Goal: Information Seeking & Learning: Find specific fact

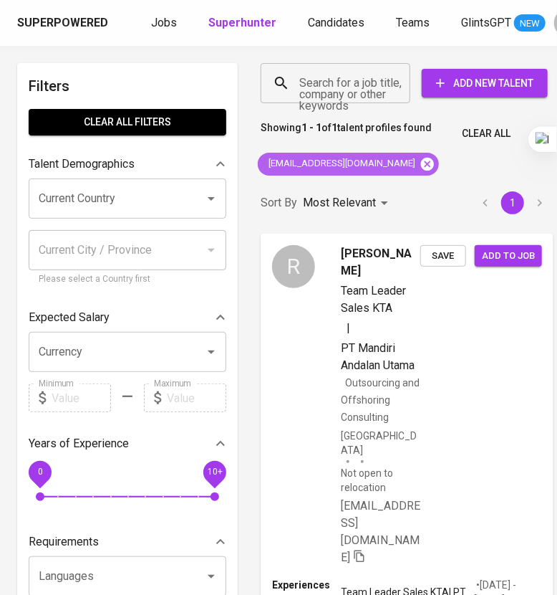
click at [421, 160] on icon at bounding box center [427, 163] width 13 height 13
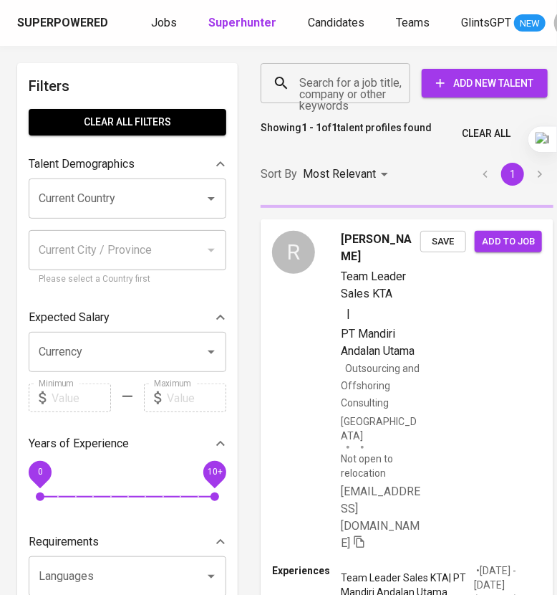
click at [355, 90] on input "Search for a job title, company or other keywords" at bounding box center [339, 82] width 87 height 27
paste input "[EMAIL_ADDRESS][PERSON_NAME][DOMAIN_NAME]"
type input "[EMAIL_ADDRESS][PERSON_NAME][DOMAIN_NAME]"
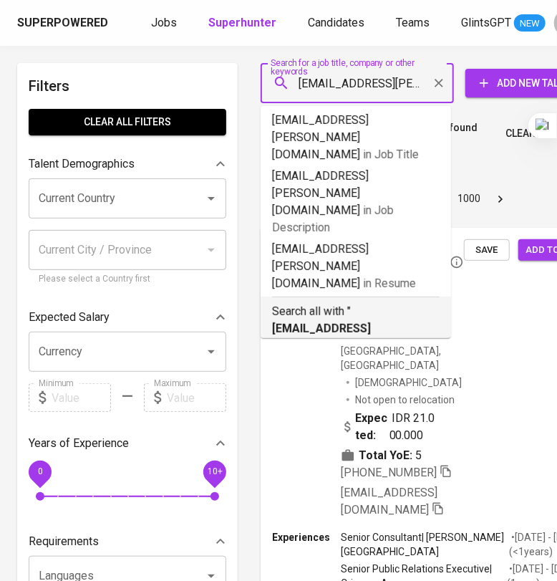
click at [404, 297] on div "Search all with " [EMAIL_ADDRESS][PERSON_NAME][DOMAIN_NAME] "" at bounding box center [356, 334] width 168 height 75
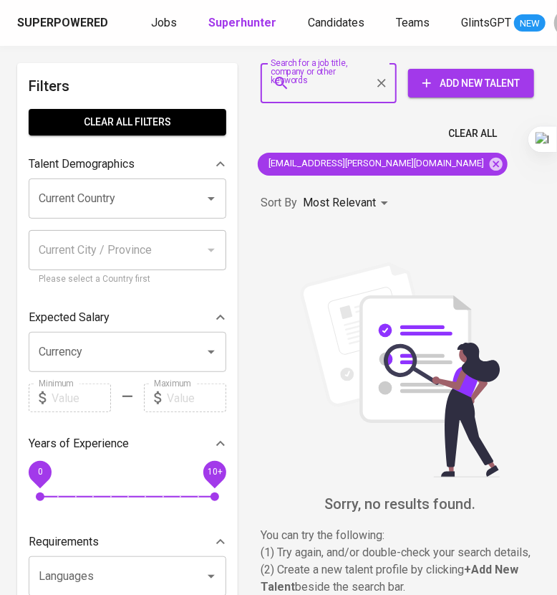
click at [385, 83] on icon "Clear" at bounding box center [382, 83] width 14 height 14
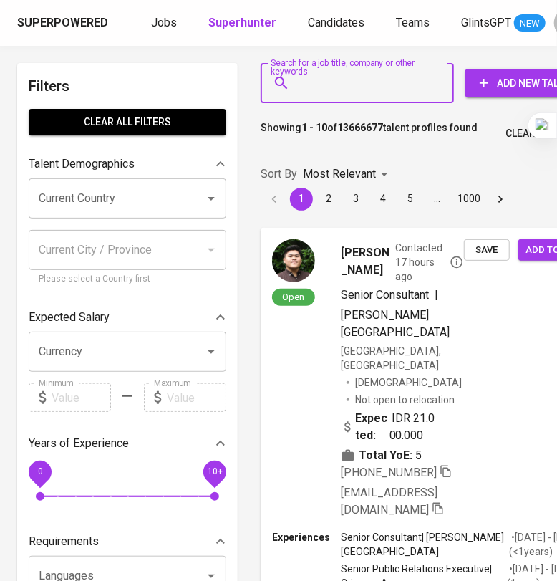
click at [332, 91] on input "Search for a job title, company or other keywords" at bounding box center [361, 82] width 130 height 27
paste input "[EMAIL_ADDRESS][DOMAIN_NAME]"
type input "[EMAIL_ADDRESS][DOMAIN_NAME]"
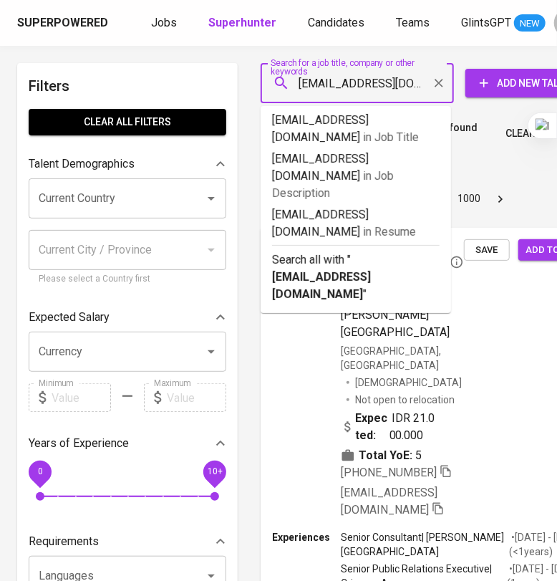
scroll to position [0, 14]
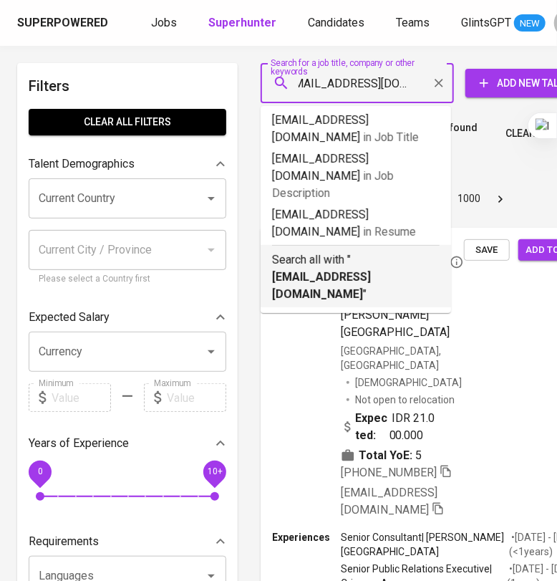
click at [351, 270] on b "[EMAIL_ADDRESS][DOMAIN_NAME]" at bounding box center [321, 285] width 99 height 31
